Goal: Information Seeking & Learning: Learn about a topic

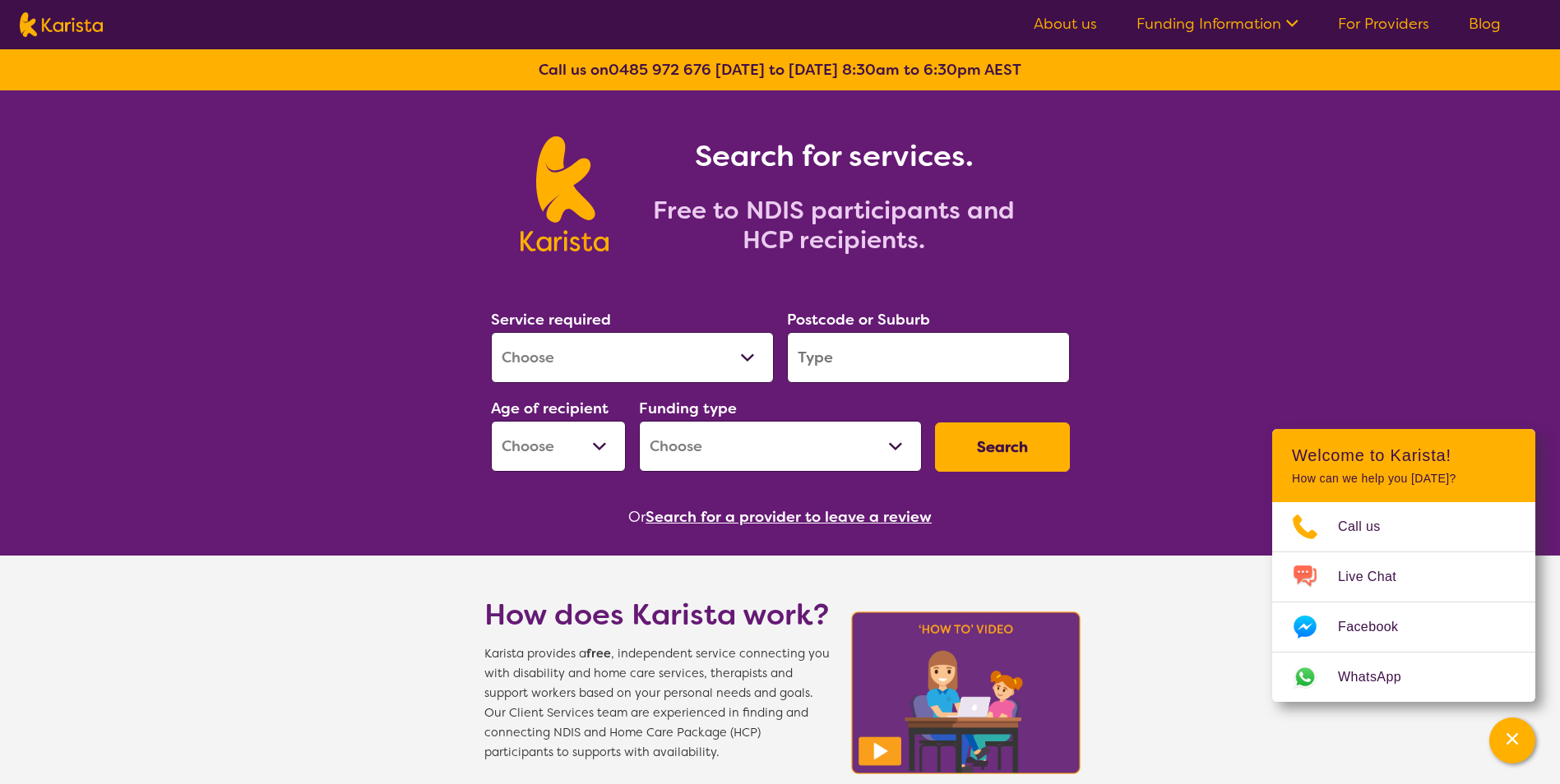
click at [753, 363] on select "Allied Health Assistant Assessment ([MEDICAL_DATA] or [MEDICAL_DATA]) Behaviour…" at bounding box center [632, 358] width 283 height 51
select select "[MEDICAL_DATA]"
click at [491, 332] on select "Allied Health Assistant Assessment ([MEDICAL_DATA] or [MEDICAL_DATA]) Behaviour…" at bounding box center [632, 358] width 283 height 51
click at [883, 369] on input "search" at bounding box center [928, 358] width 283 height 51
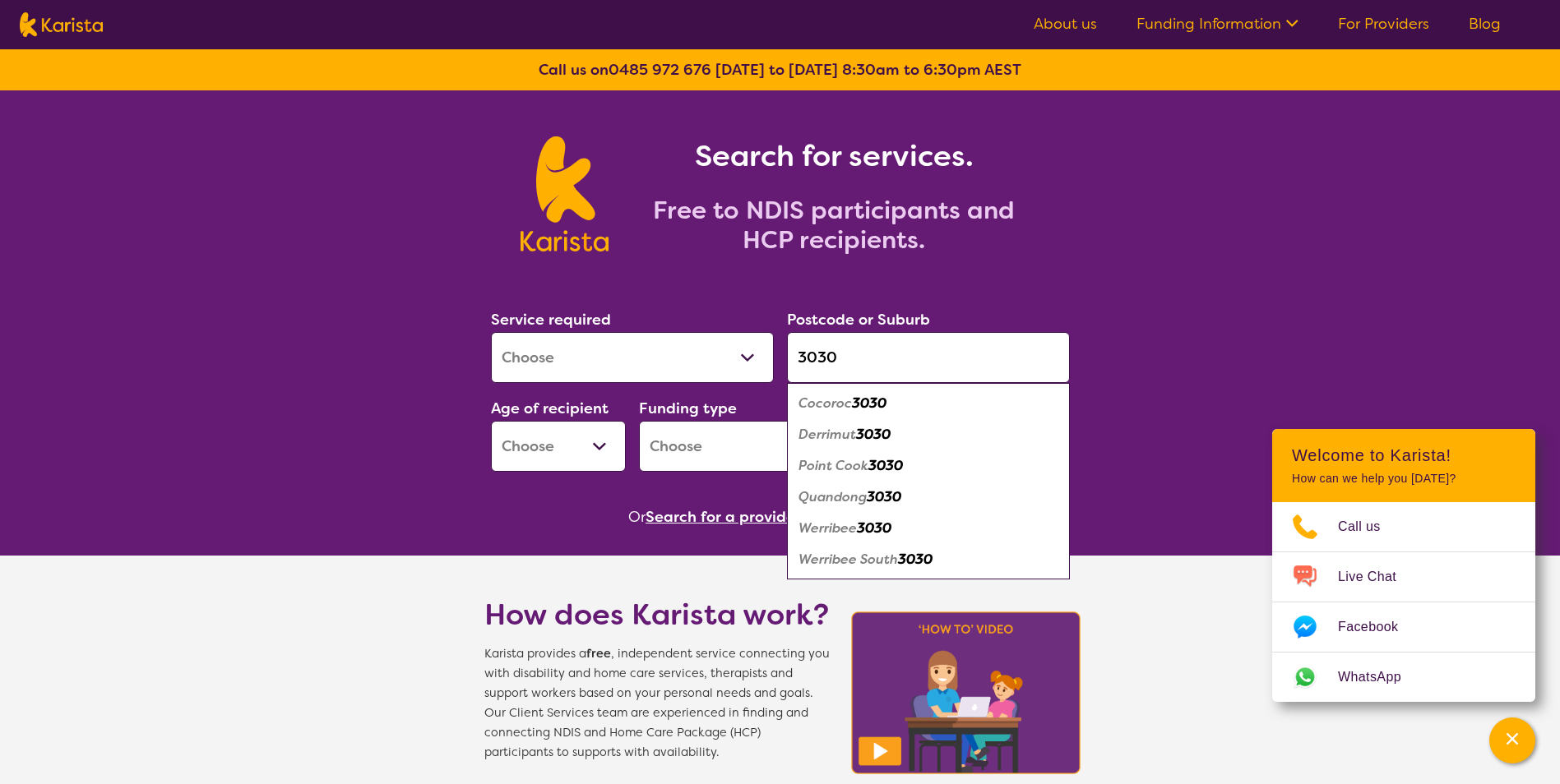
type input "3030"
click at [878, 457] on em "3030" at bounding box center [885, 466] width 34 height 17
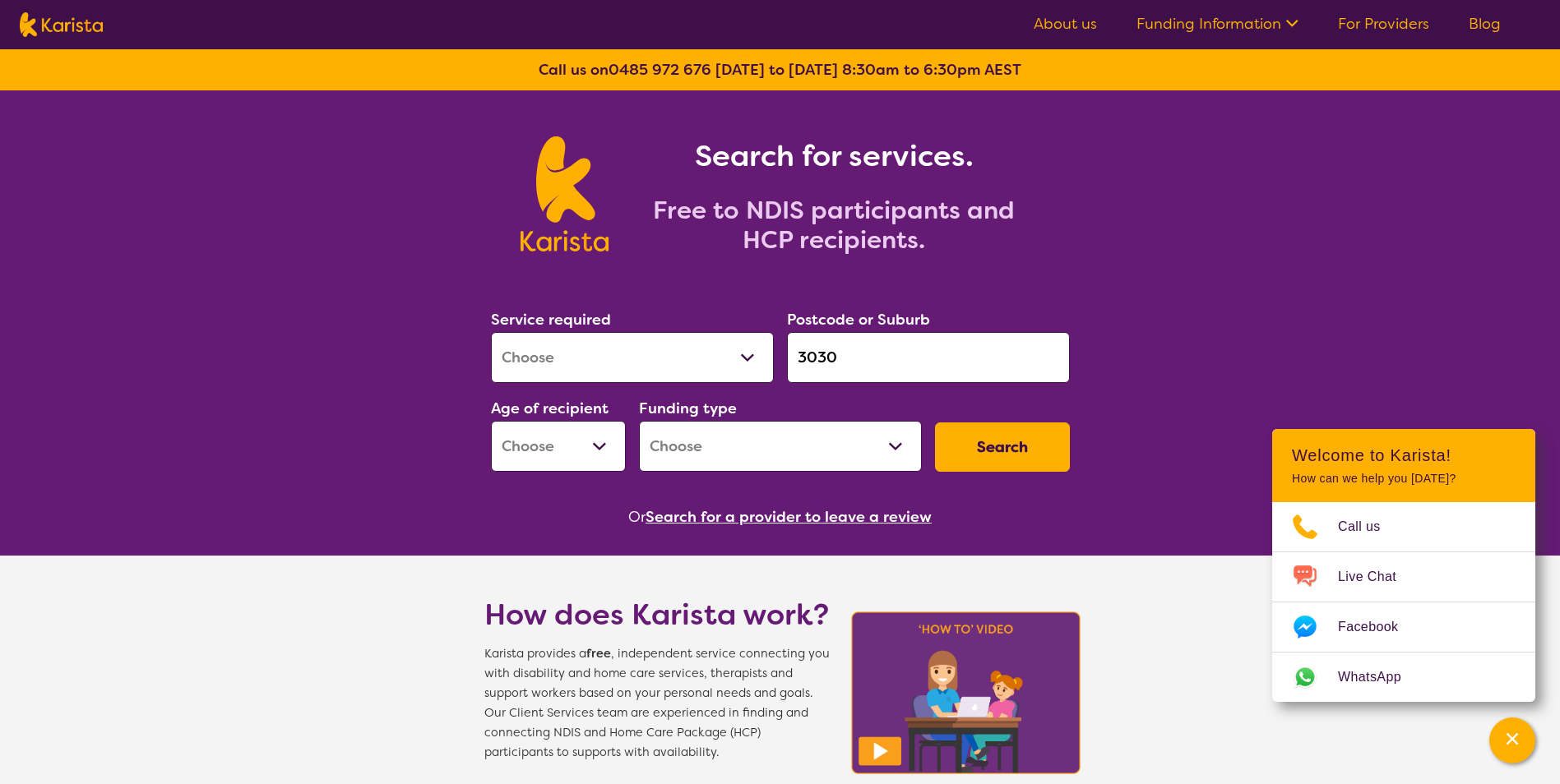
click at [593, 448] on select "Early Childhood - 0 to 9 Child - 10 to 11 Adolescent - 12 to 17 Adult - 18 to 6…" at bounding box center [558, 447] width 135 height 51
select select "AS"
click at [491, 421] on select "Early Childhood - 0 to 9 Child - 10 to 11 Adolescent - 12 to 17 Adult - 18 to 6…" at bounding box center [558, 447] width 135 height 51
click at [871, 451] on select "Home Care Package (HCP) National Disability Insurance Scheme (NDIS) I don't know" at bounding box center [780, 447] width 283 height 51
select select "NDIS"
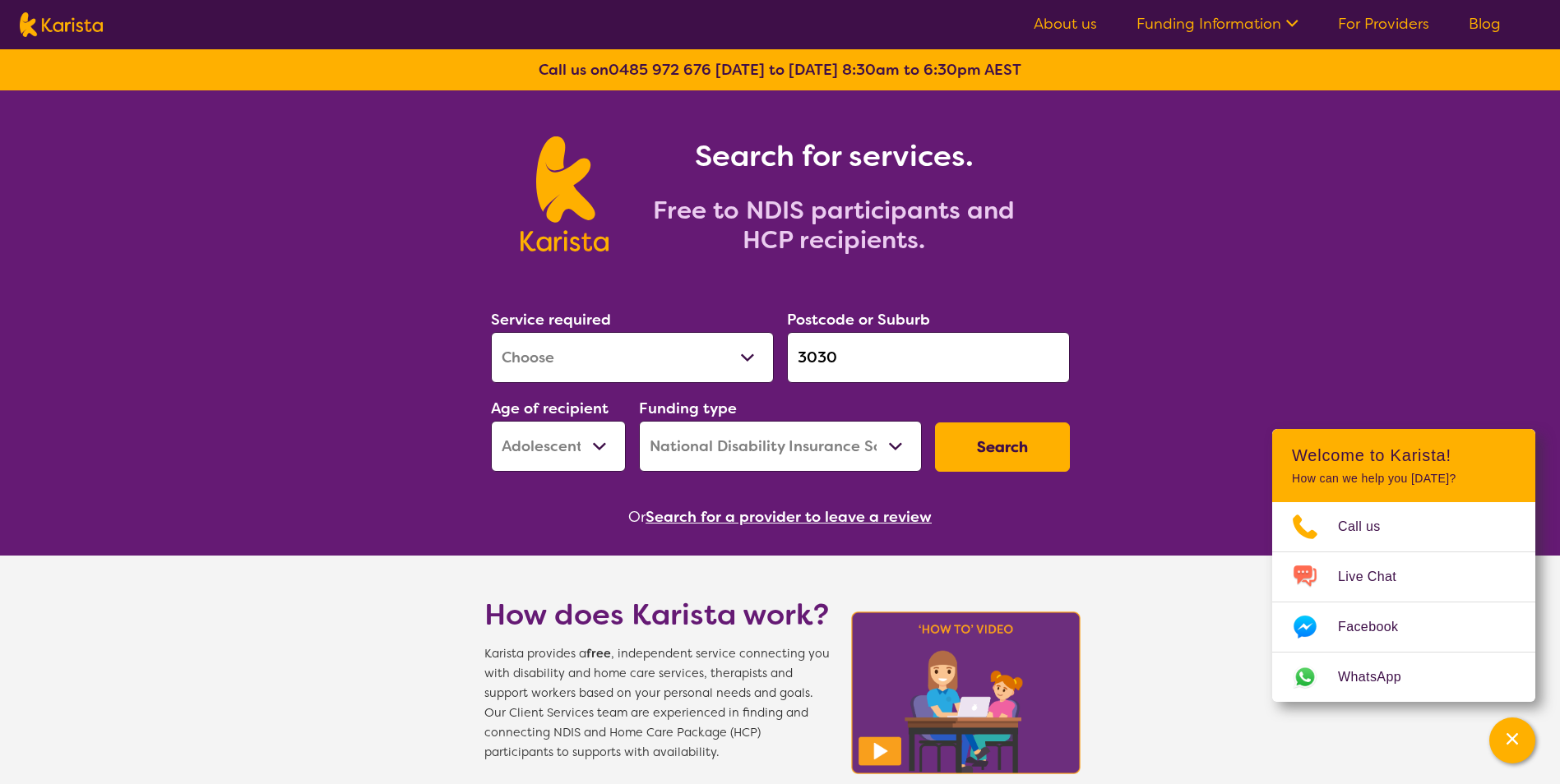
click at [638, 421] on select "Home Care Package (HCP) National Disability Insurance Scheme (NDIS) I don't know" at bounding box center [780, 447] width 283 height 51
click at [1010, 452] on button "Search" at bounding box center [1003, 448] width 135 height 50
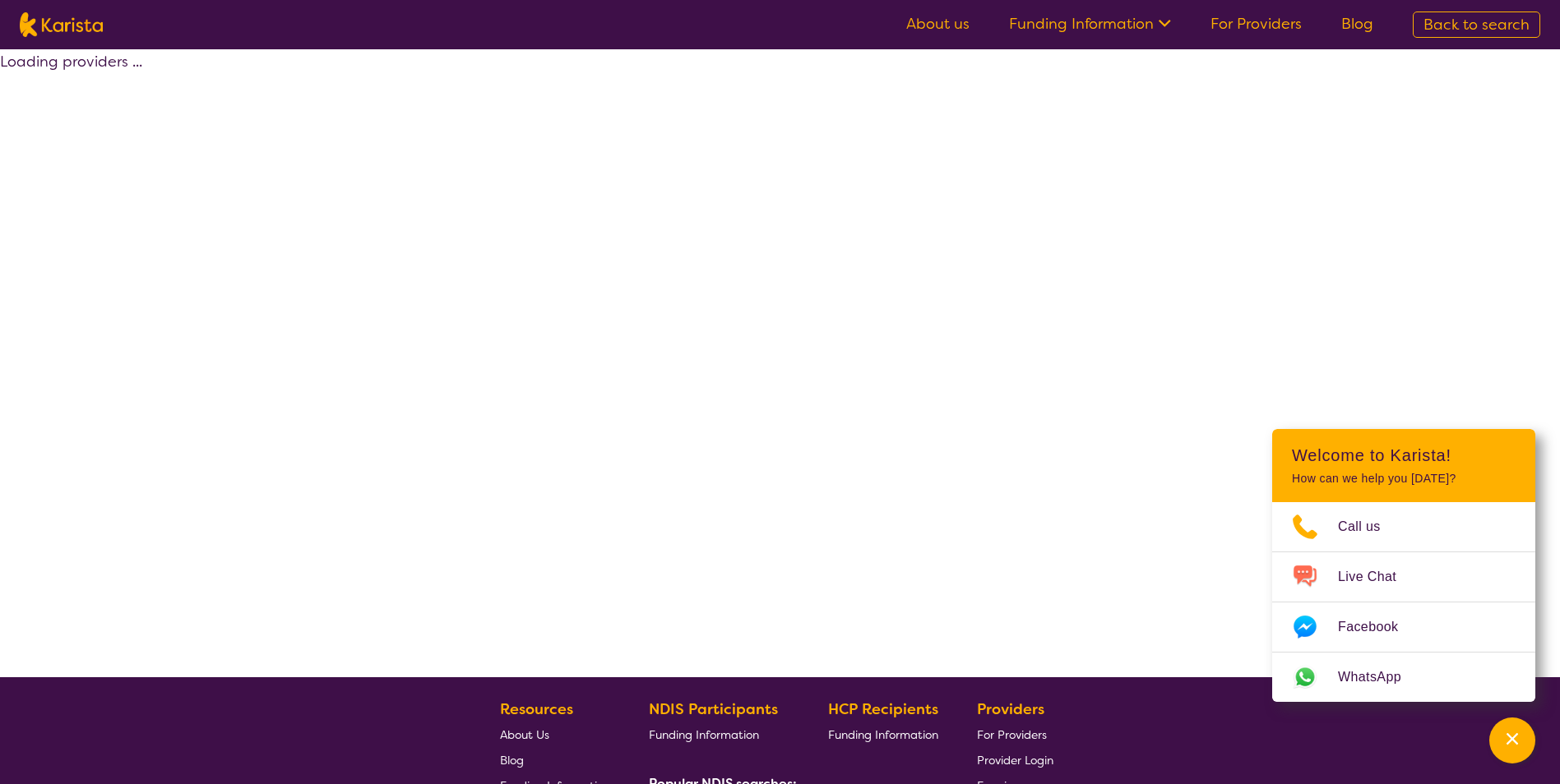
select select "by_score"
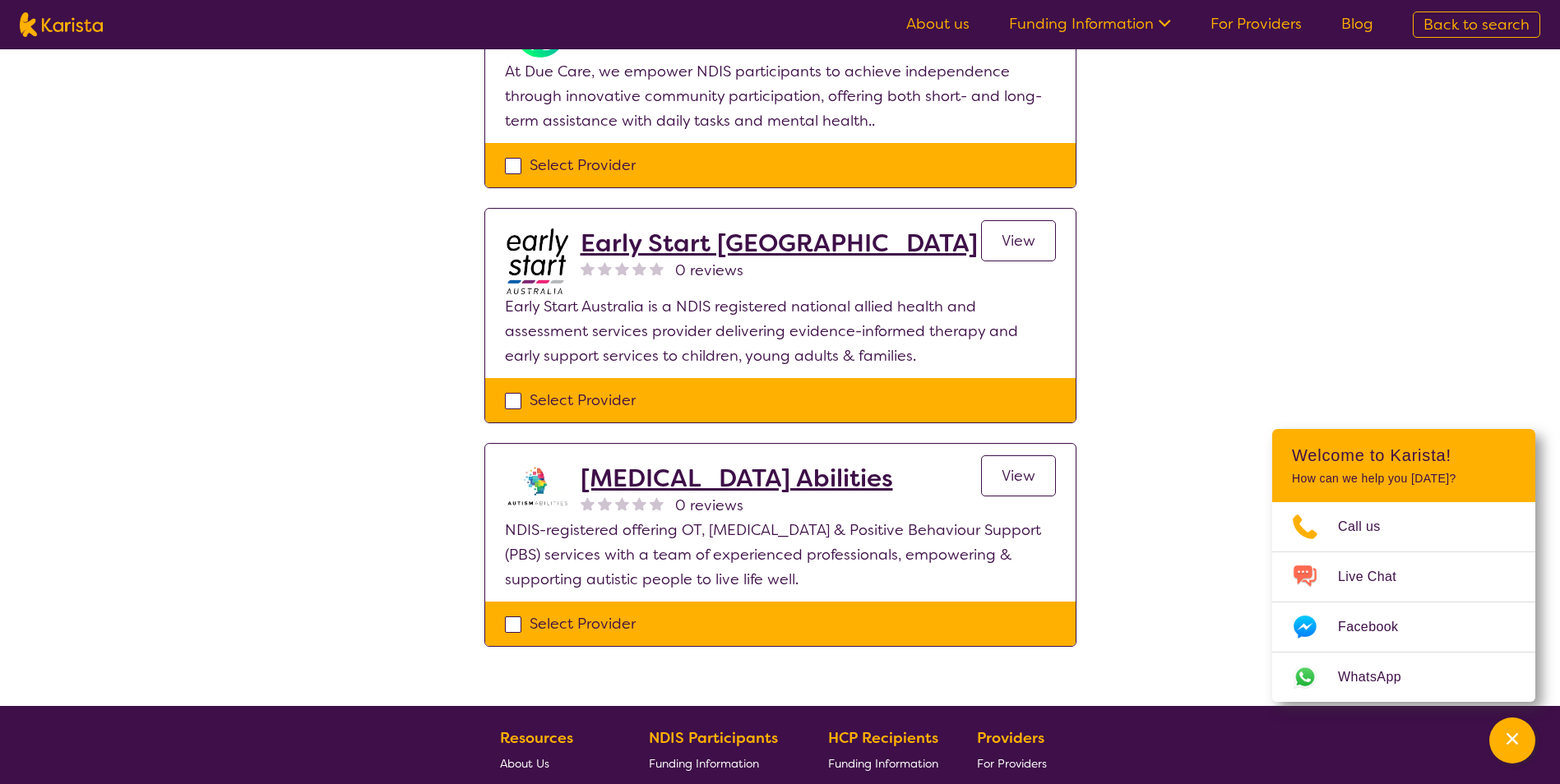
scroll to position [987, 0]
